Goal: Information Seeking & Learning: Understand process/instructions

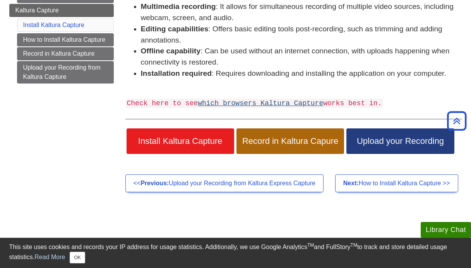
scroll to position [169, 0]
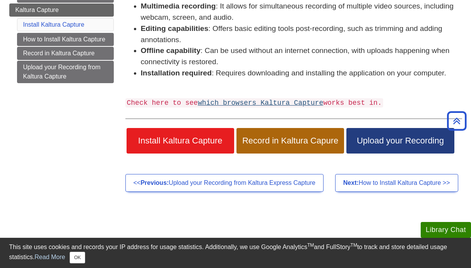
click at [228, 101] on link "which browsers Kaltura Capture" at bounding box center [260, 103] width 125 height 8
click at [316, 1] on li "Multimedia recording : It allows for simultaneous recording of multiple video s…" at bounding box center [301, 12] width 321 height 22
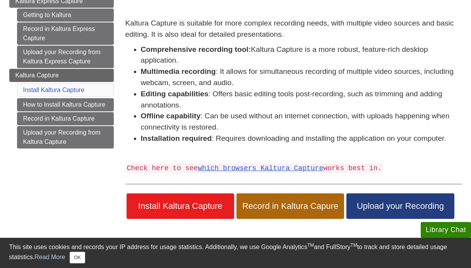
scroll to position [108, 0]
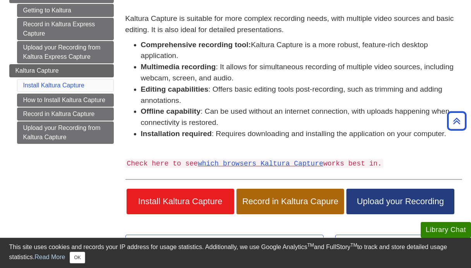
click at [372, 204] on link "Upload your Recording" at bounding box center [401, 202] width 108 height 26
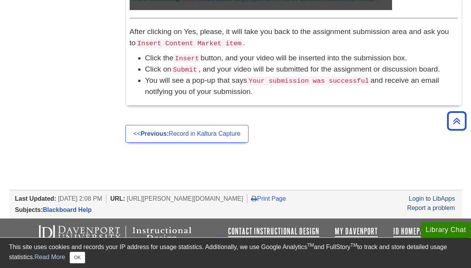
scroll to position [894, 0]
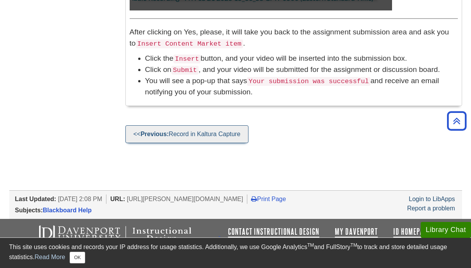
click at [207, 125] on link "<< Previous: Record in Kaltura Capture" at bounding box center [187, 134] width 124 height 18
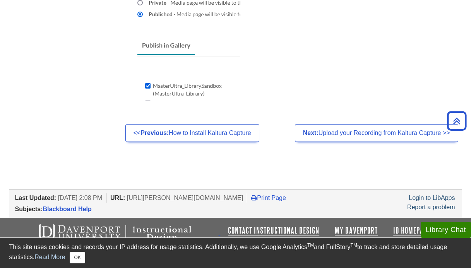
scroll to position [753, 0]
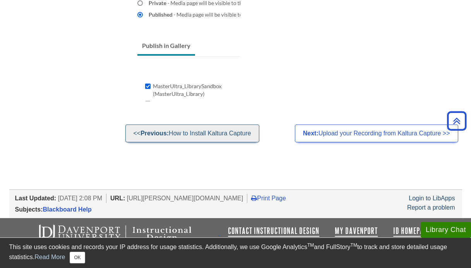
click at [190, 135] on link "<< Previous: How to Install Kaltura Capture" at bounding box center [192, 134] width 134 height 18
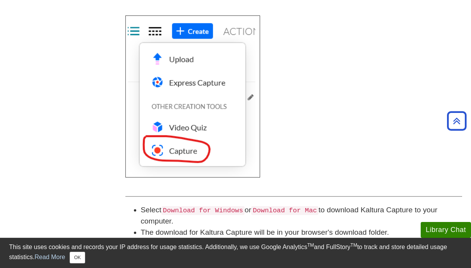
scroll to position [354, 0]
